Goal: Register for event/course

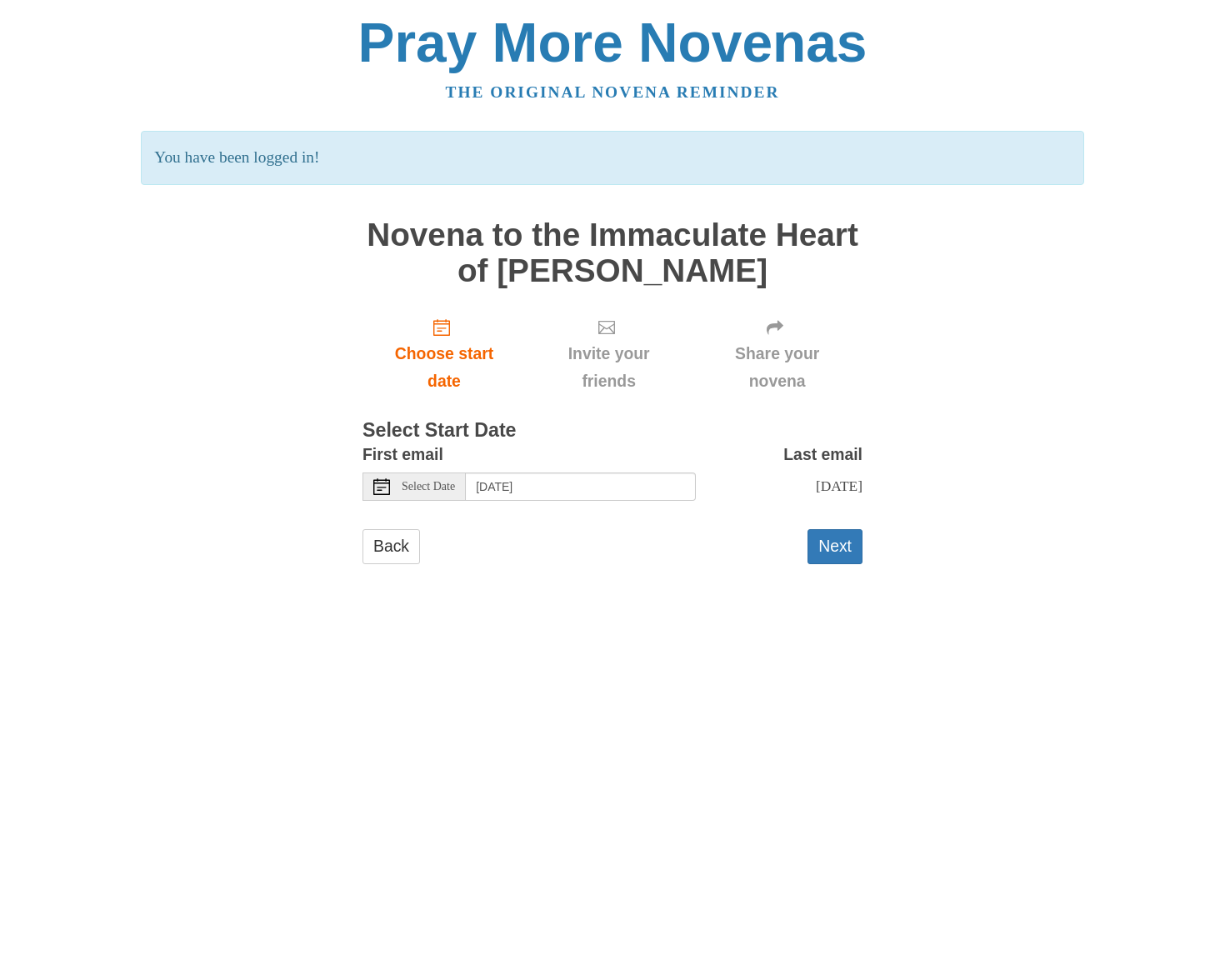
click at [443, 487] on span "Select Date" at bounding box center [428, 486] width 53 height 11
click at [828, 551] on button "Next" at bounding box center [835, 546] width 55 height 34
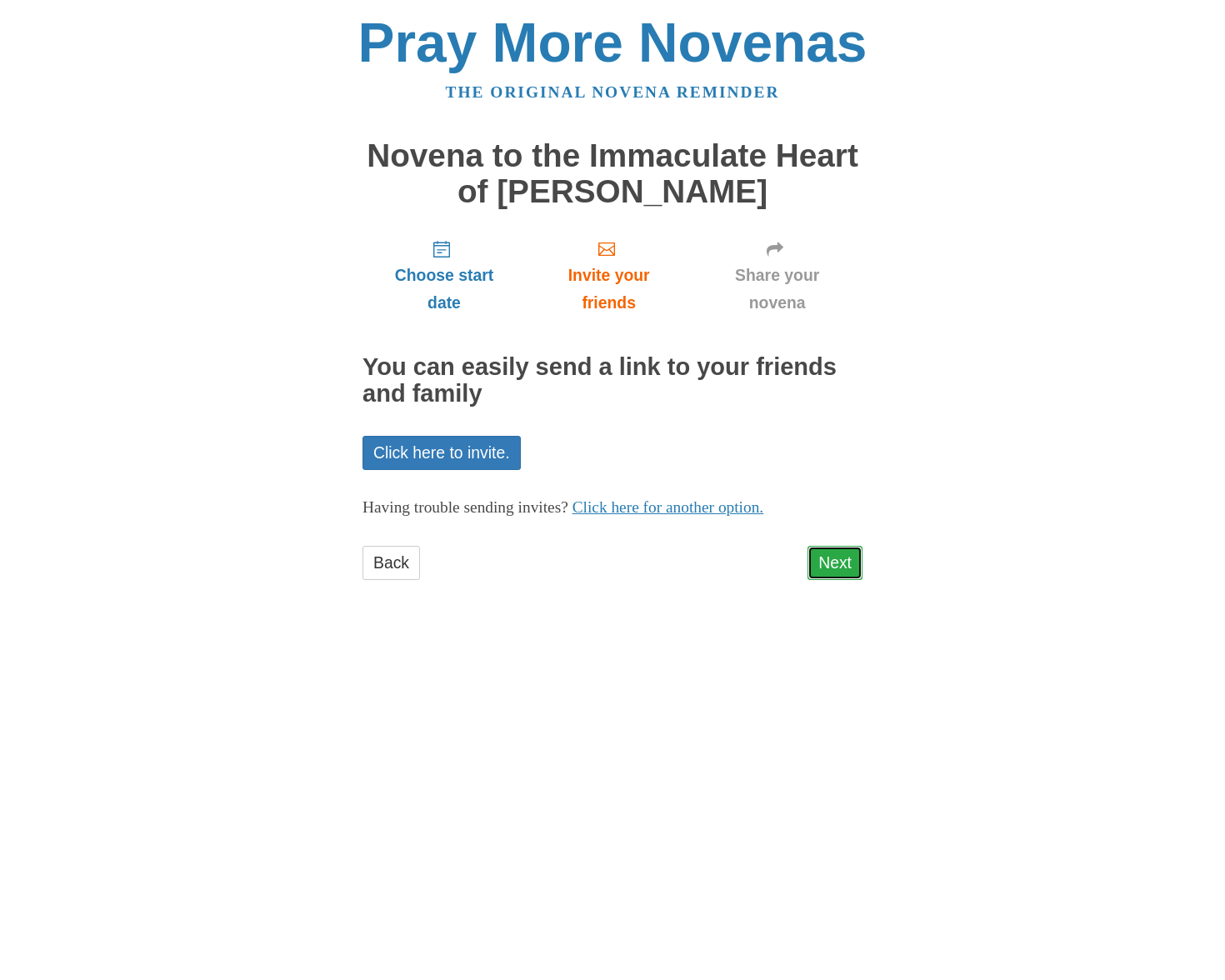
click at [838, 562] on link "Next" at bounding box center [835, 563] width 55 height 34
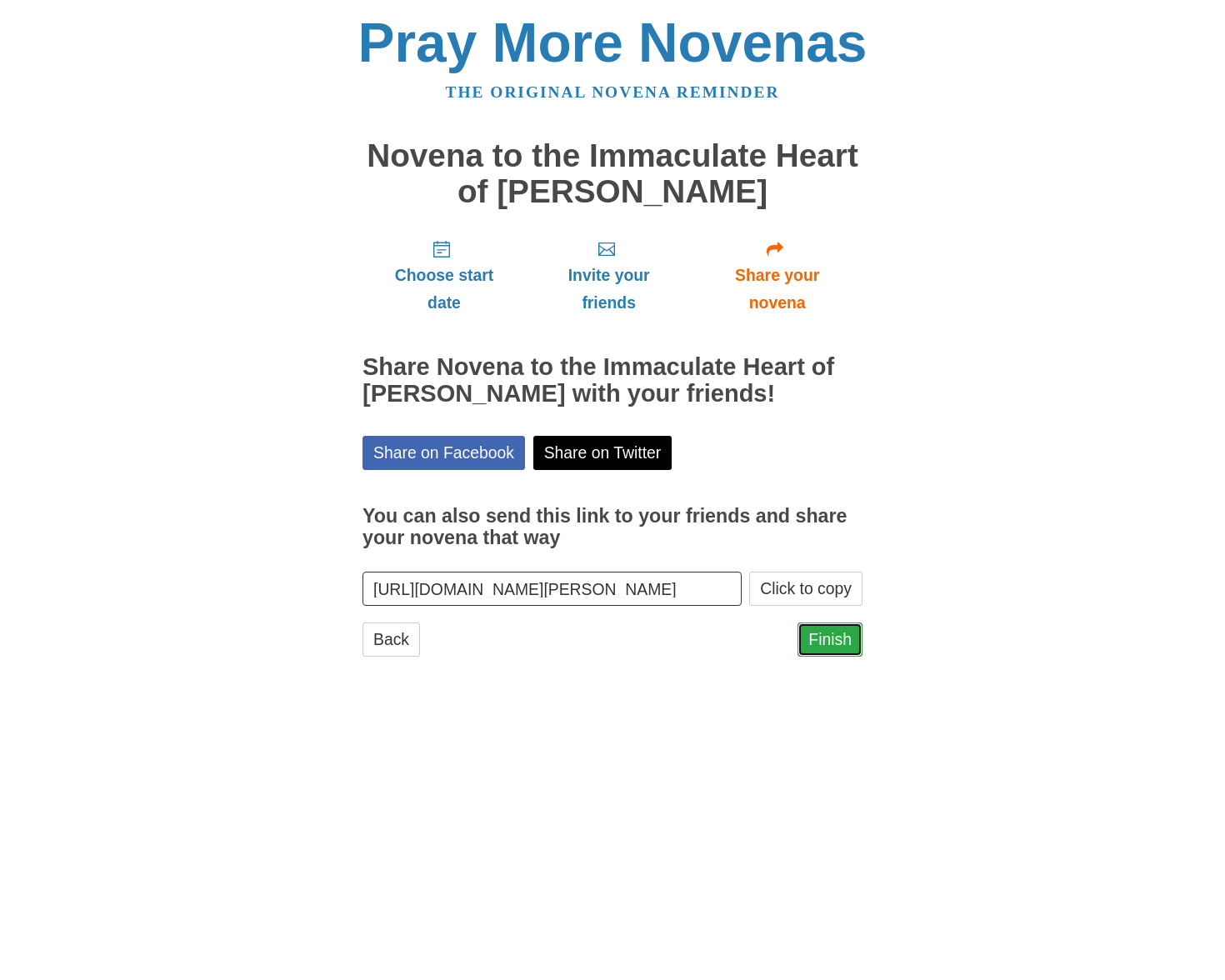
click at [843, 642] on link "Finish" at bounding box center [830, 640] width 65 height 34
